Goal: Information Seeking & Learning: Learn about a topic

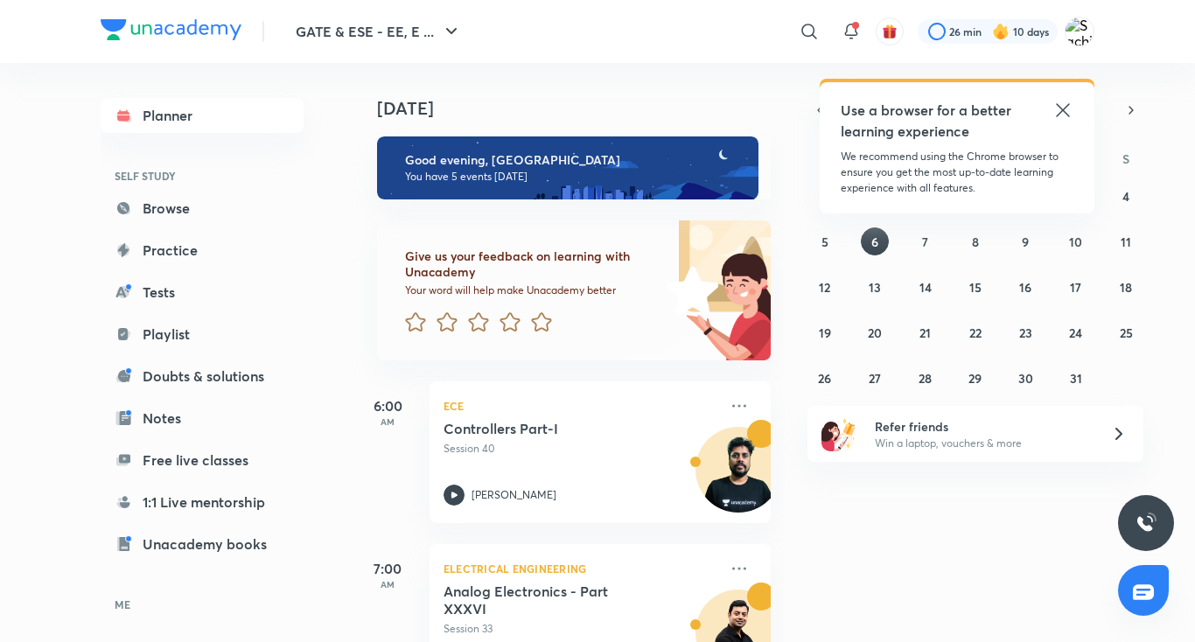
click at [1069, 108] on icon at bounding box center [1062, 110] width 21 height 21
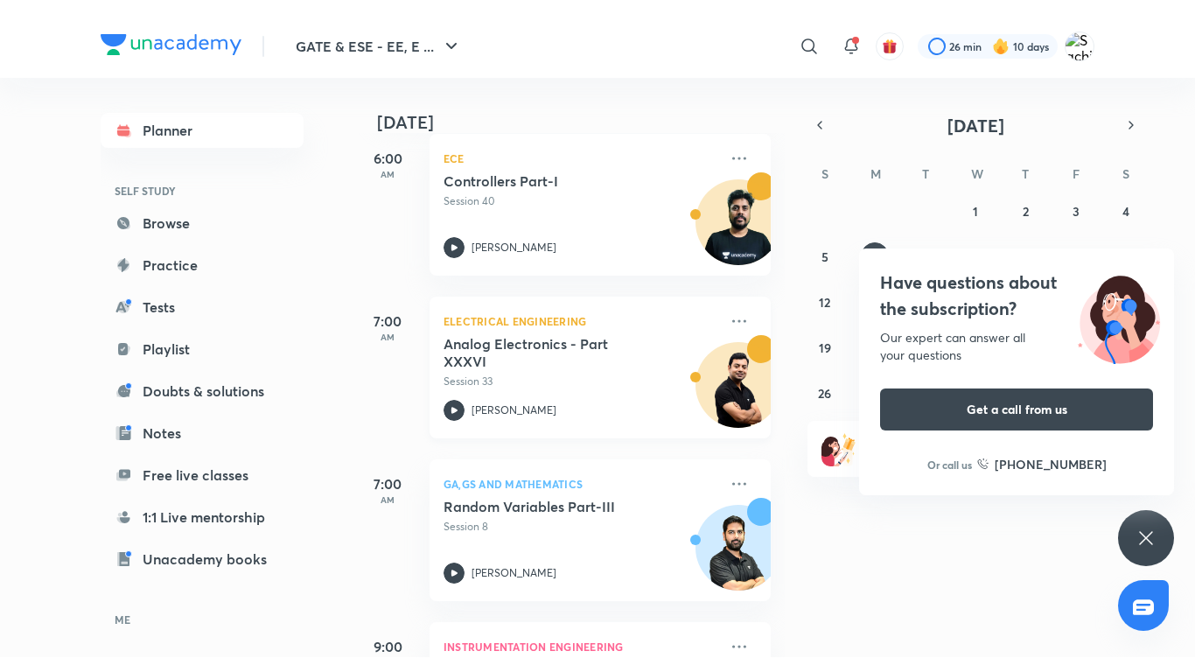
scroll to position [350, 0]
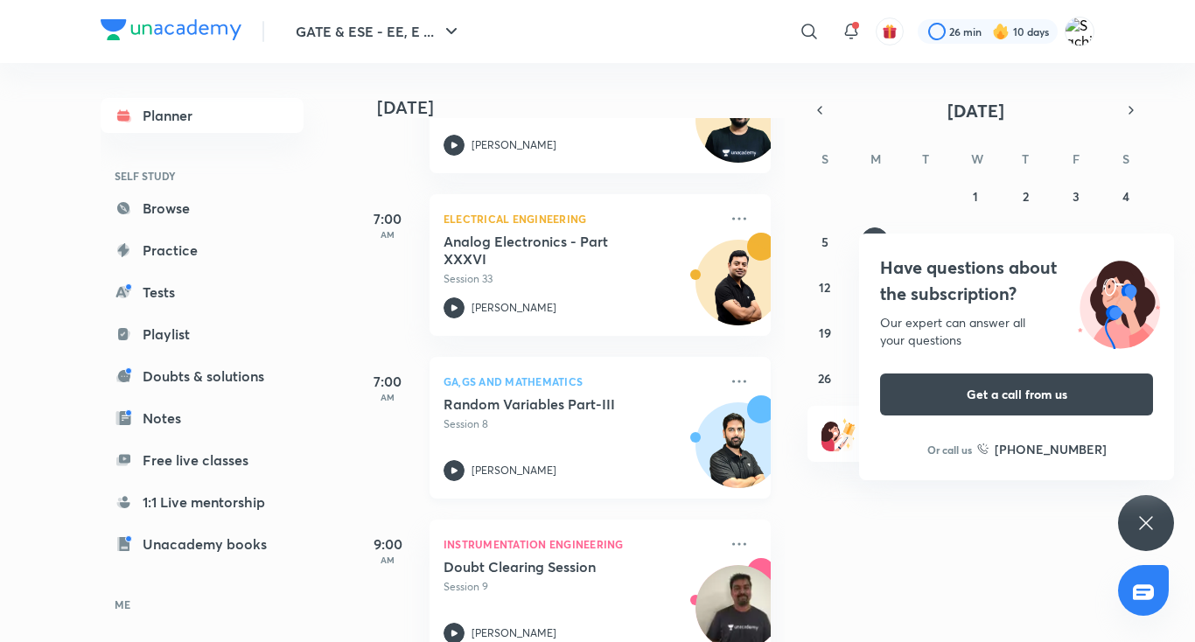
click at [453, 474] on icon at bounding box center [453, 470] width 21 height 21
